Goal: Navigation & Orientation: Find specific page/section

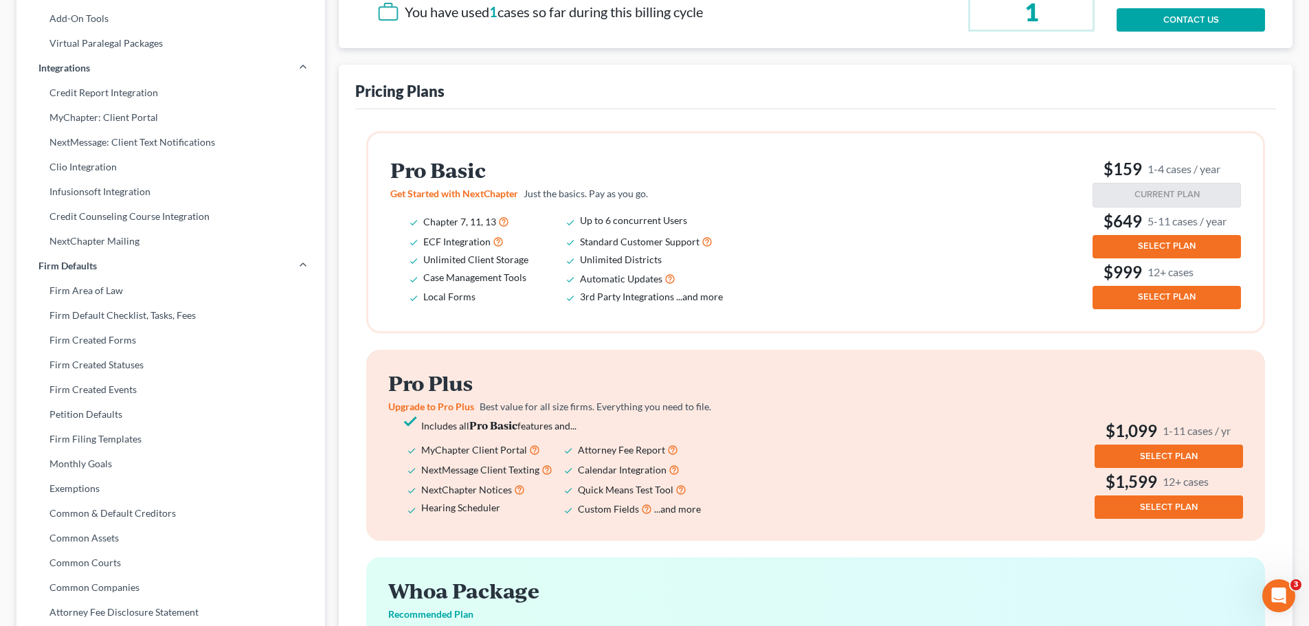
scroll to position [206, 0]
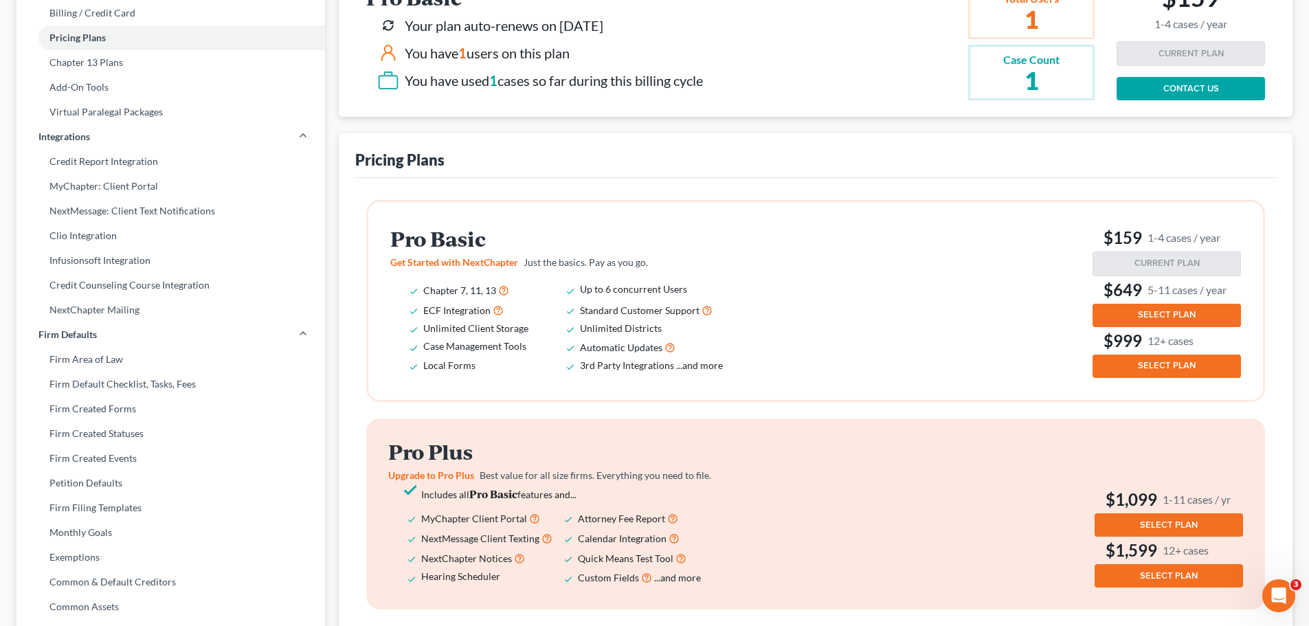
drag, startPoint x: 471, startPoint y: 82, endPoint x: 713, endPoint y: 86, distance: 242.0
click at [709, 86] on div "Pro Basic Your plan auto-renews on 08/20/2026 You have 1 users on this plan You…" at bounding box center [537, 41] width 342 height 111
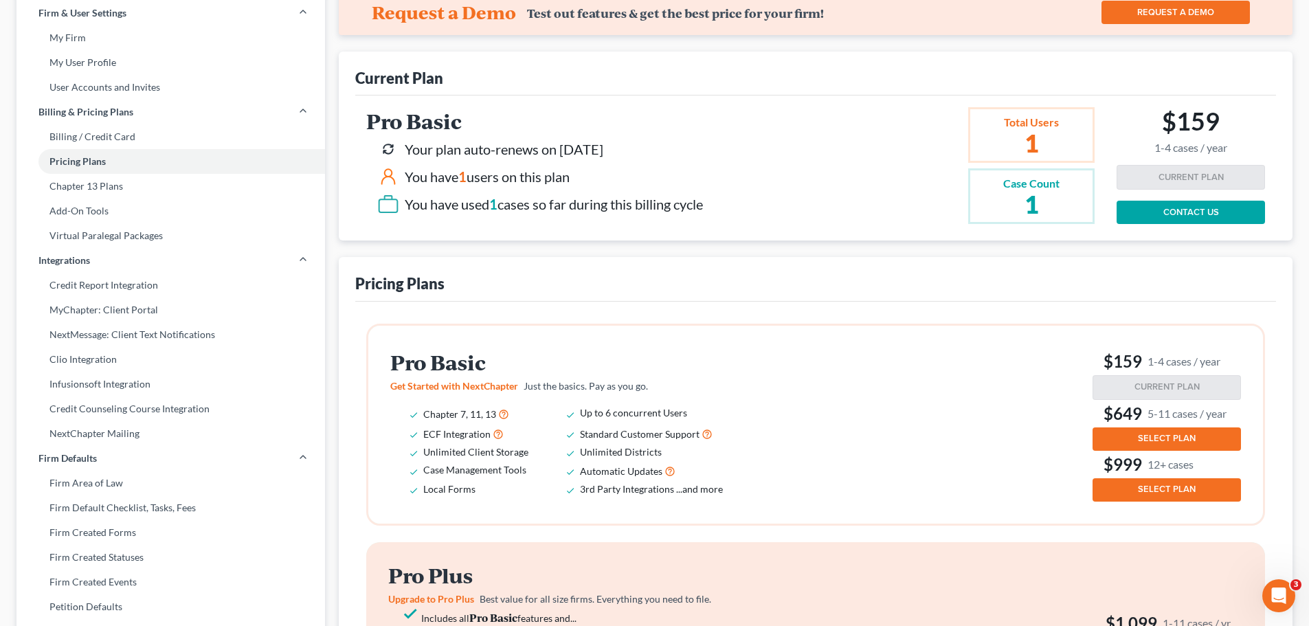
scroll to position [0, 0]
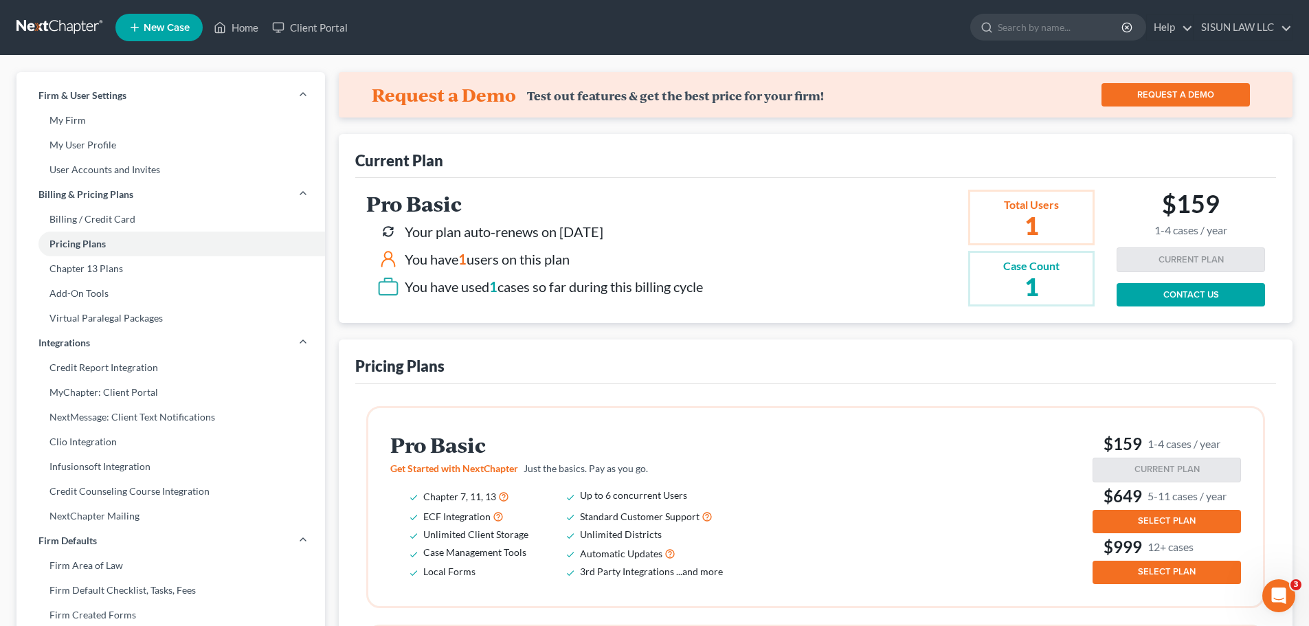
click at [36, 27] on link at bounding box center [60, 27] width 88 height 25
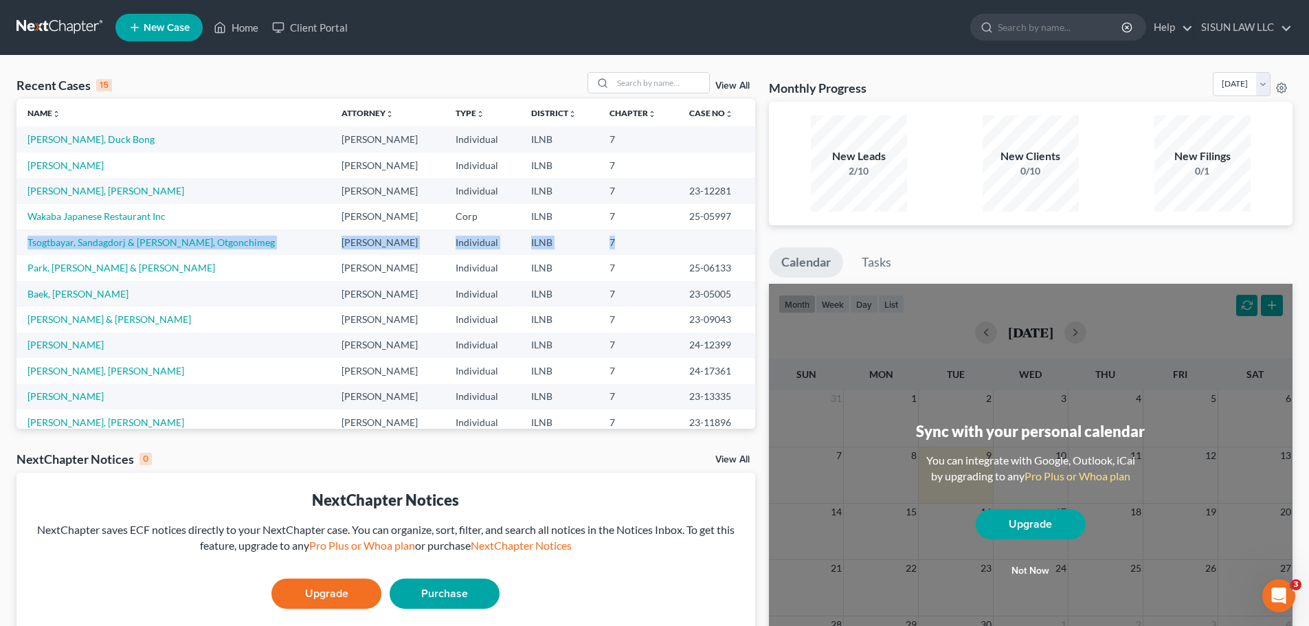
drag, startPoint x: 681, startPoint y: 238, endPoint x: 23, endPoint y: 241, distance: 657.2
click at [23, 241] on tr "Tsogtbayar, Sandagdorj & [PERSON_NAME], Otgonchimeg KYOM BAE Individual ILNB 7" at bounding box center [385, 242] width 739 height 25
click at [62, 142] on link "[PERSON_NAME], Duck Bong" at bounding box center [90, 139] width 127 height 12
